Goal: Information Seeking & Learning: Find specific fact

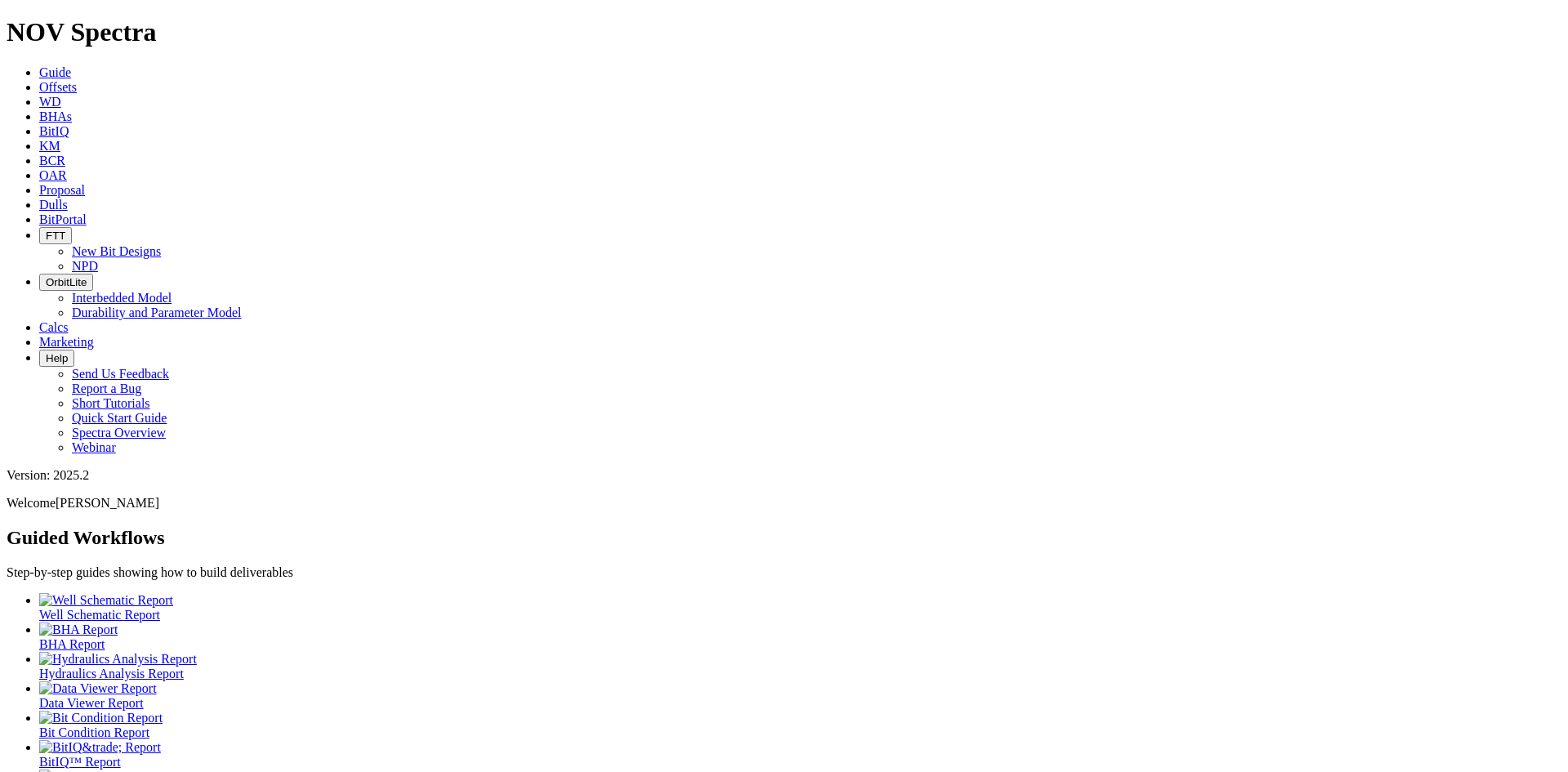
click at [77, 80] on span "Offsets" at bounding box center [57, 87] width 37 height 14
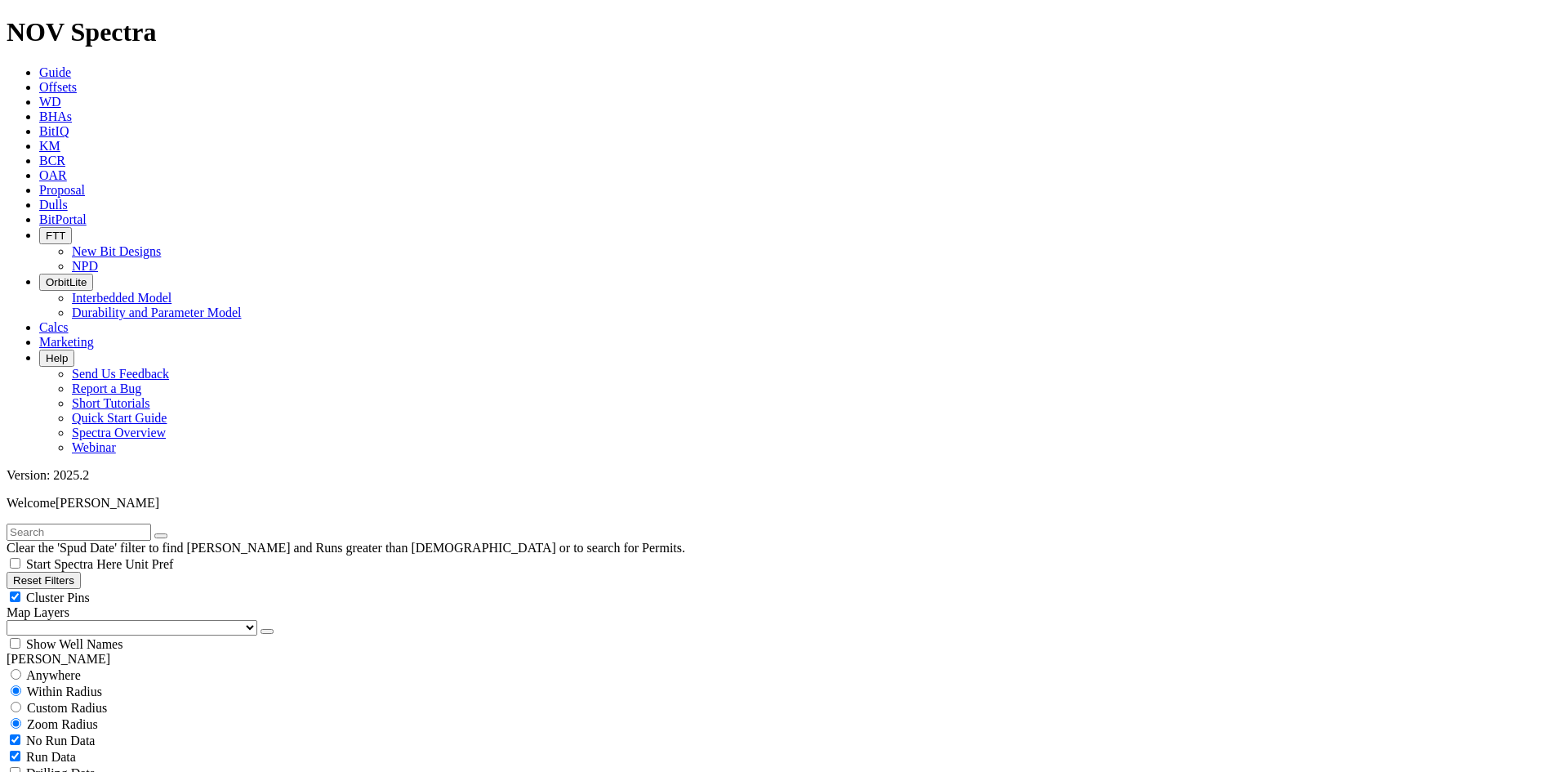
click at [31, 666] on div "Anywhere" at bounding box center [784, 674] width 1556 height 16
radio input "true"
radio input "false"
click at [52, 523] on input "text" at bounding box center [79, 532] width 145 height 17
paste input "MNIF-452"
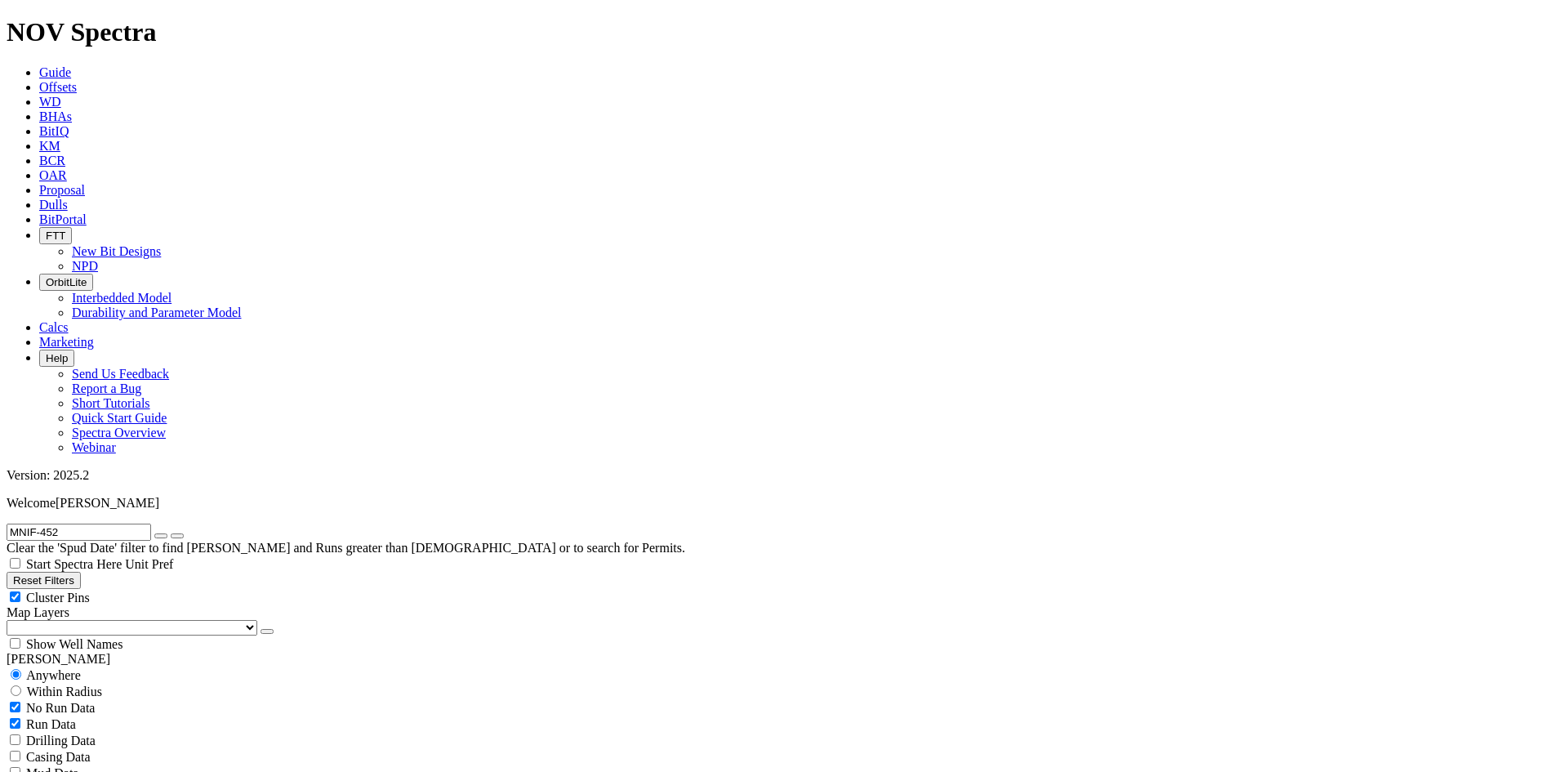
click at [16, 523] on input "MNIF-452" at bounding box center [79, 532] width 145 height 17
click at [115, 523] on input "MNIF-452" at bounding box center [79, 532] width 145 height 17
type input "M"
type input "[DEMOGRAPHIC_DATA]"
click at [161, 536] on icon "button" at bounding box center [161, 536] width 0 height 0
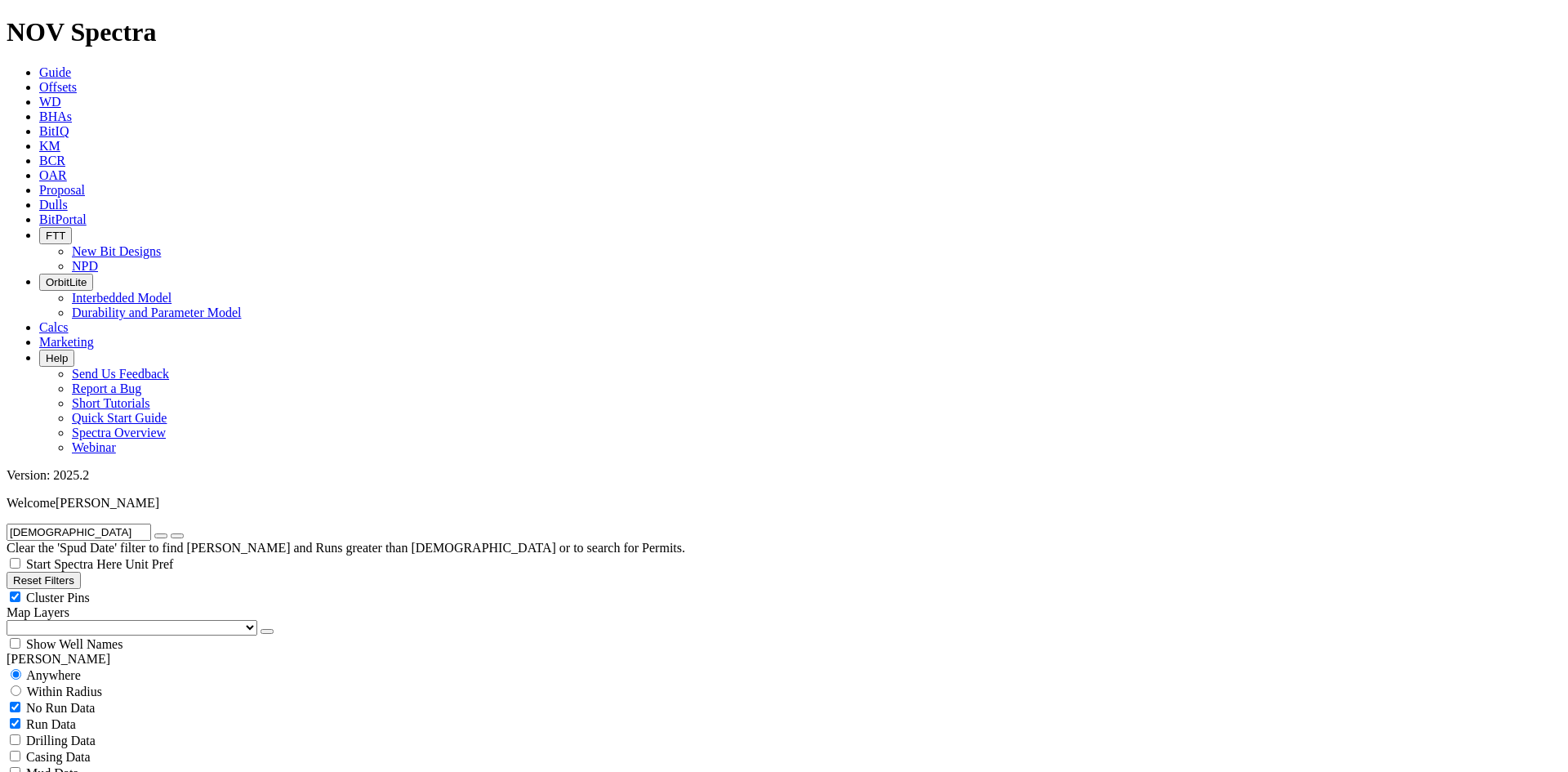
radio input "false"
radio input "true"
click at [65, 523] on input "text" at bounding box center [79, 532] width 145 height 17
paste input "ITY X1"
type input "ITY X1"
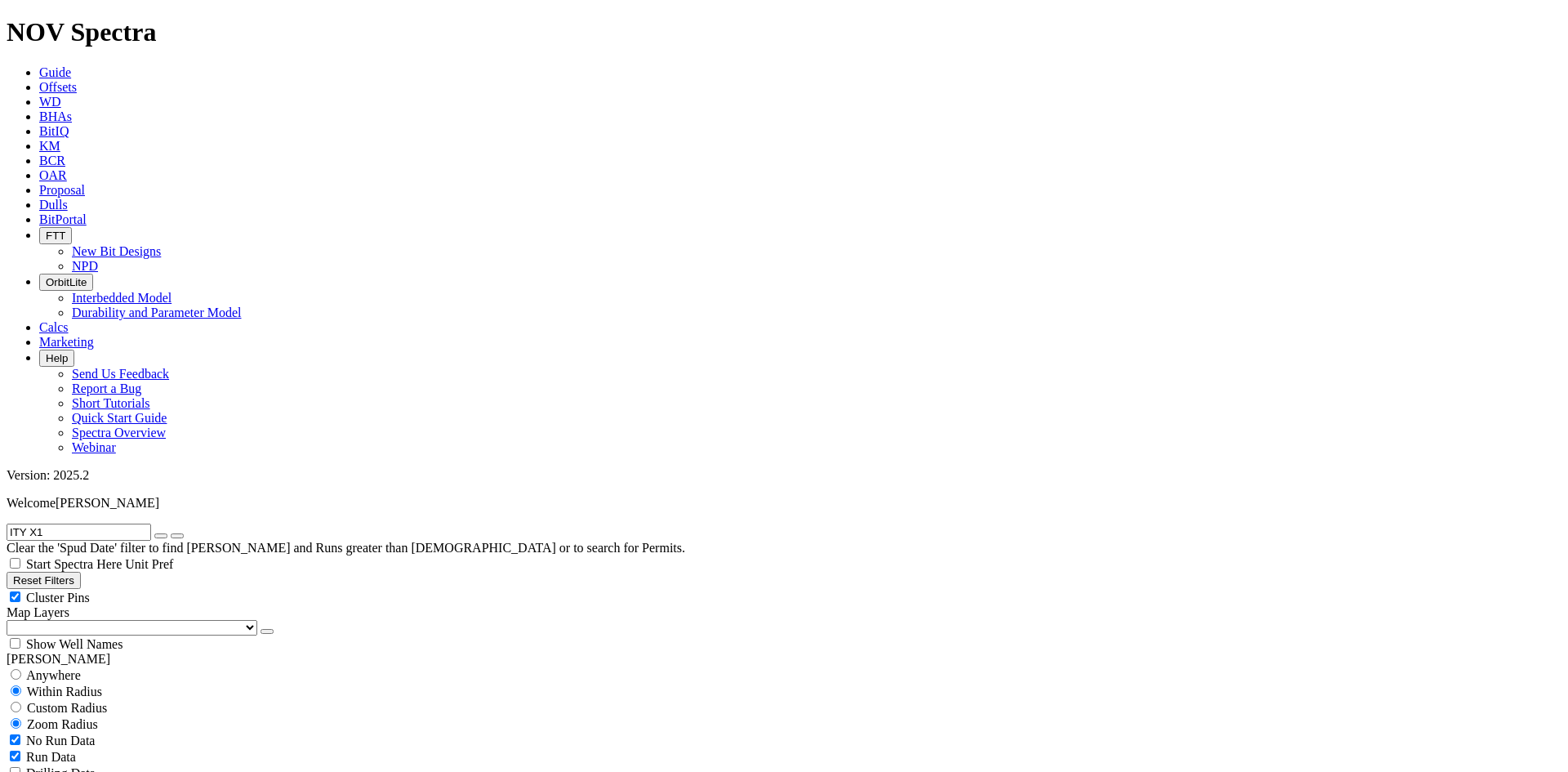
click at [161, 536] on icon "button" at bounding box center [161, 536] width 0 height 0
click at [68, 523] on input "text" at bounding box center [79, 532] width 145 height 17
paste input "12-28-062-03W6/100"
type input "12-28-062-03W6/100"
click at [161, 536] on icon "button" at bounding box center [161, 536] width 0 height 0
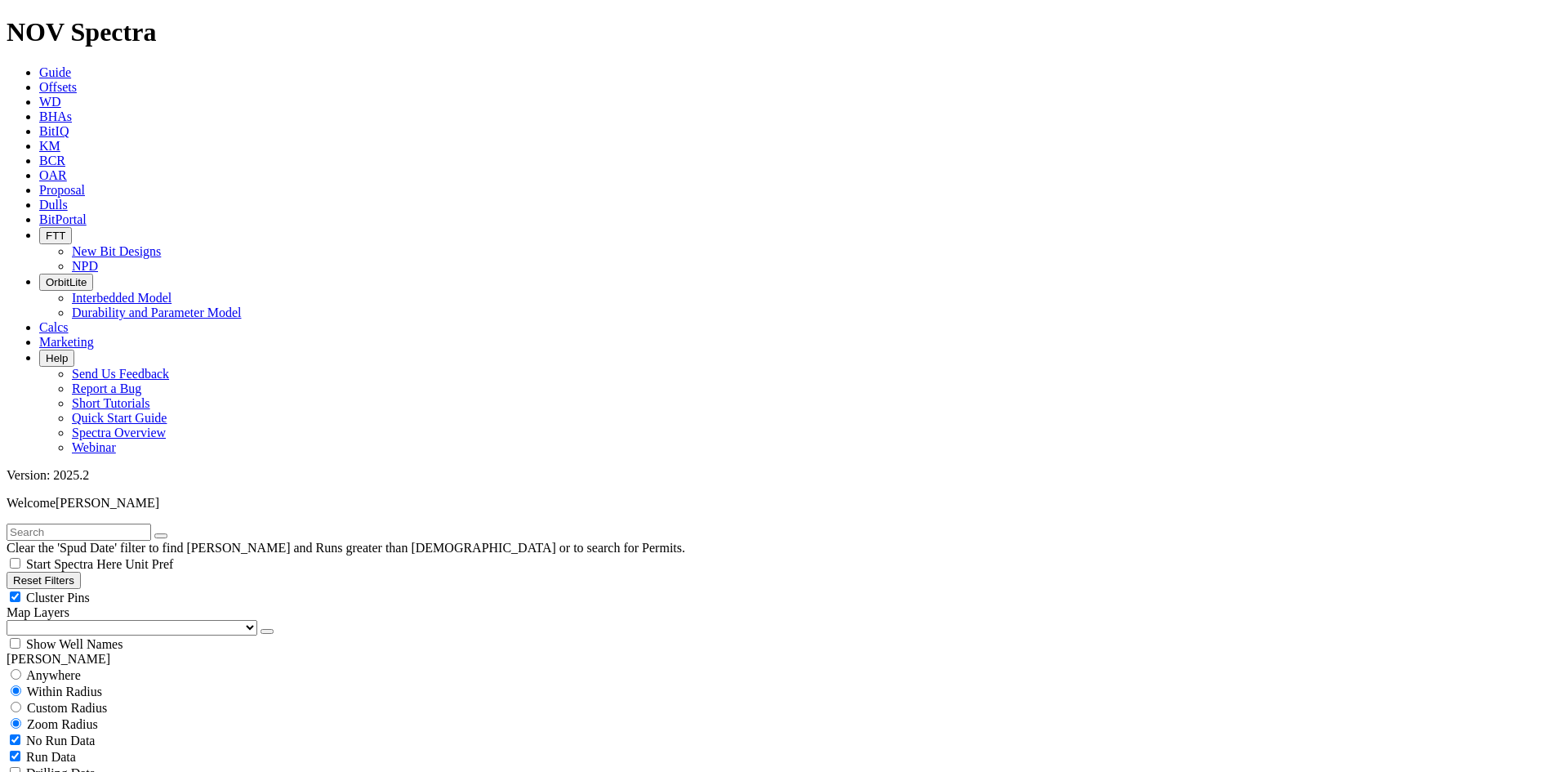
click at [47, 523] on input "text" at bounding box center [79, 532] width 145 height 17
paste input "[DEMOGRAPHIC_DATA]-14"
type input "[DEMOGRAPHIC_DATA]-14"
click at [71, 523] on input "[DEMOGRAPHIC_DATA]-14" at bounding box center [79, 532] width 145 height 17
click at [161, 536] on icon "button" at bounding box center [161, 536] width 0 height 0
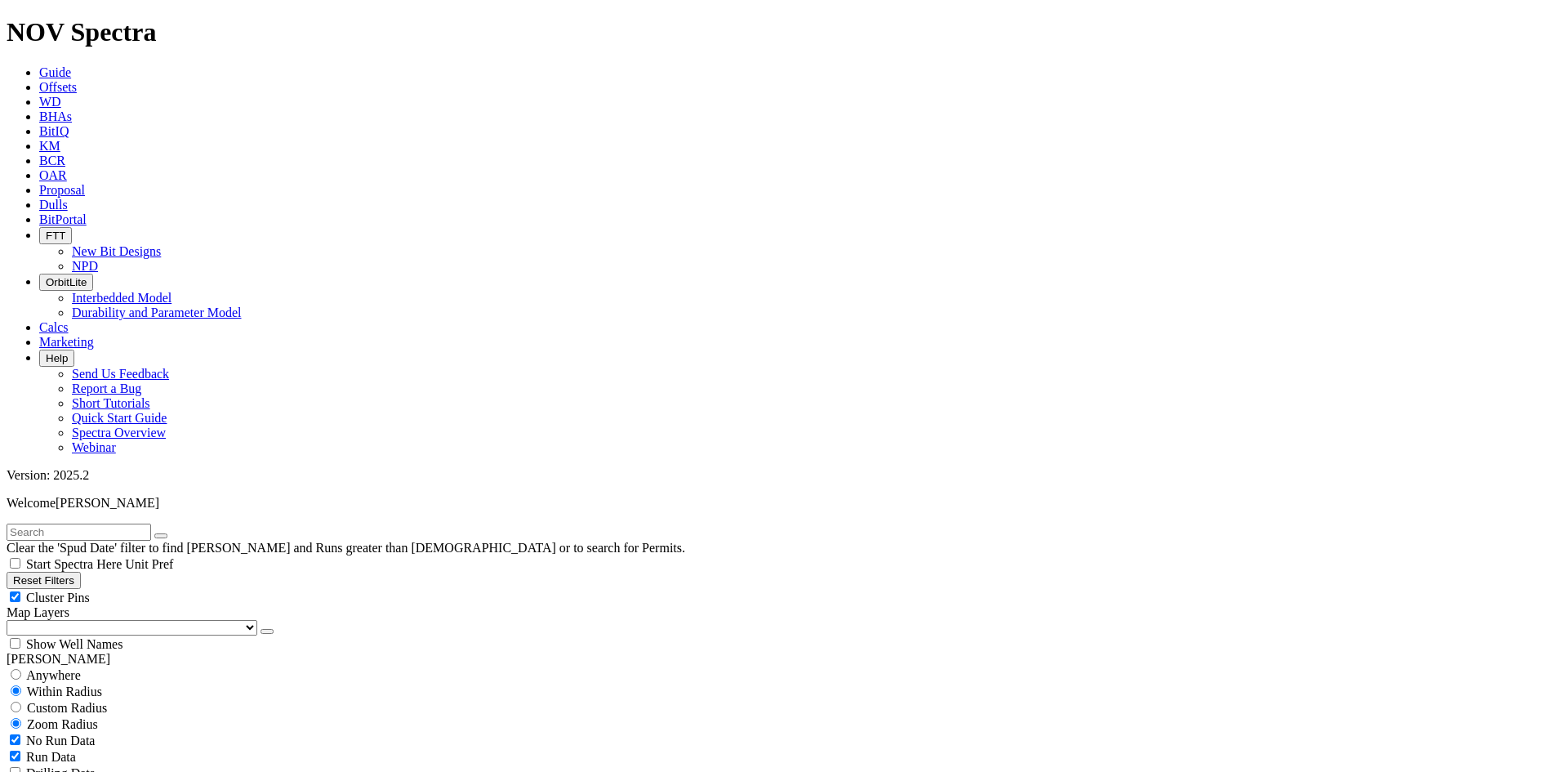
click at [69, 523] on input "text" at bounding box center [79, 532] width 145 height 17
paste input "KARUKA-1"
click at [18, 523] on input "KARUKA-1" at bounding box center [79, 532] width 145 height 17
drag, startPoint x: 75, startPoint y: 71, endPoint x: 0, endPoint y: 68, distance: 75.1
click at [7, 523] on form "KARUKA-1" at bounding box center [784, 532] width 1556 height 17
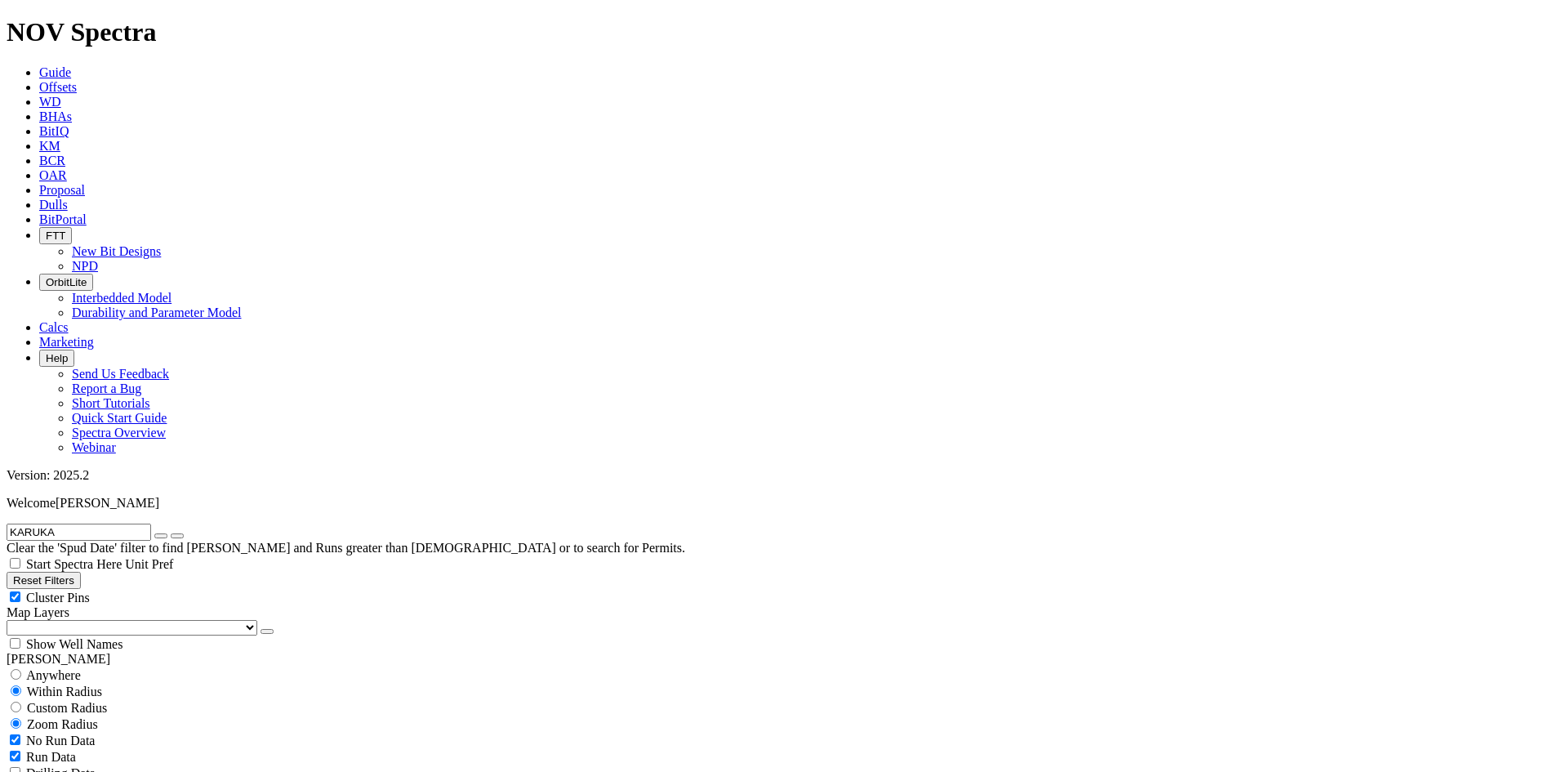
type input "KARUKA"
click at [21, 669] on input "radio" at bounding box center [15, 674] width 10 height 10
radio input "true"
radio input "false"
click at [74, 523] on input "KARUKA" at bounding box center [79, 532] width 145 height 17
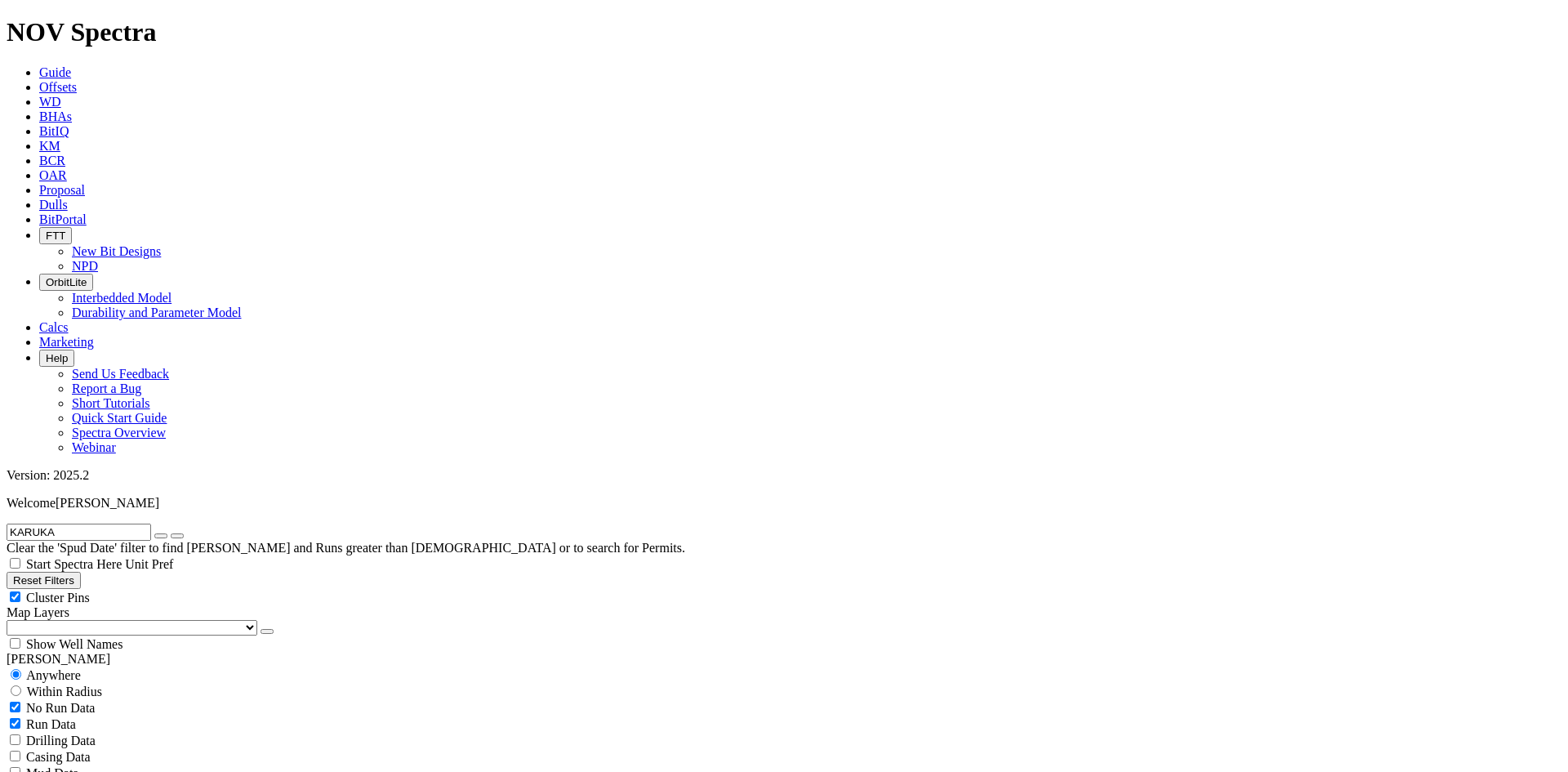
click at [177, 536] on icon "submit" at bounding box center [177, 536] width 0 height 0
click at [64, 523] on input "KARUKA" at bounding box center [79, 532] width 145 height 17
type input "KARUKA-1"
